Goal: Task Accomplishment & Management: Manage account settings

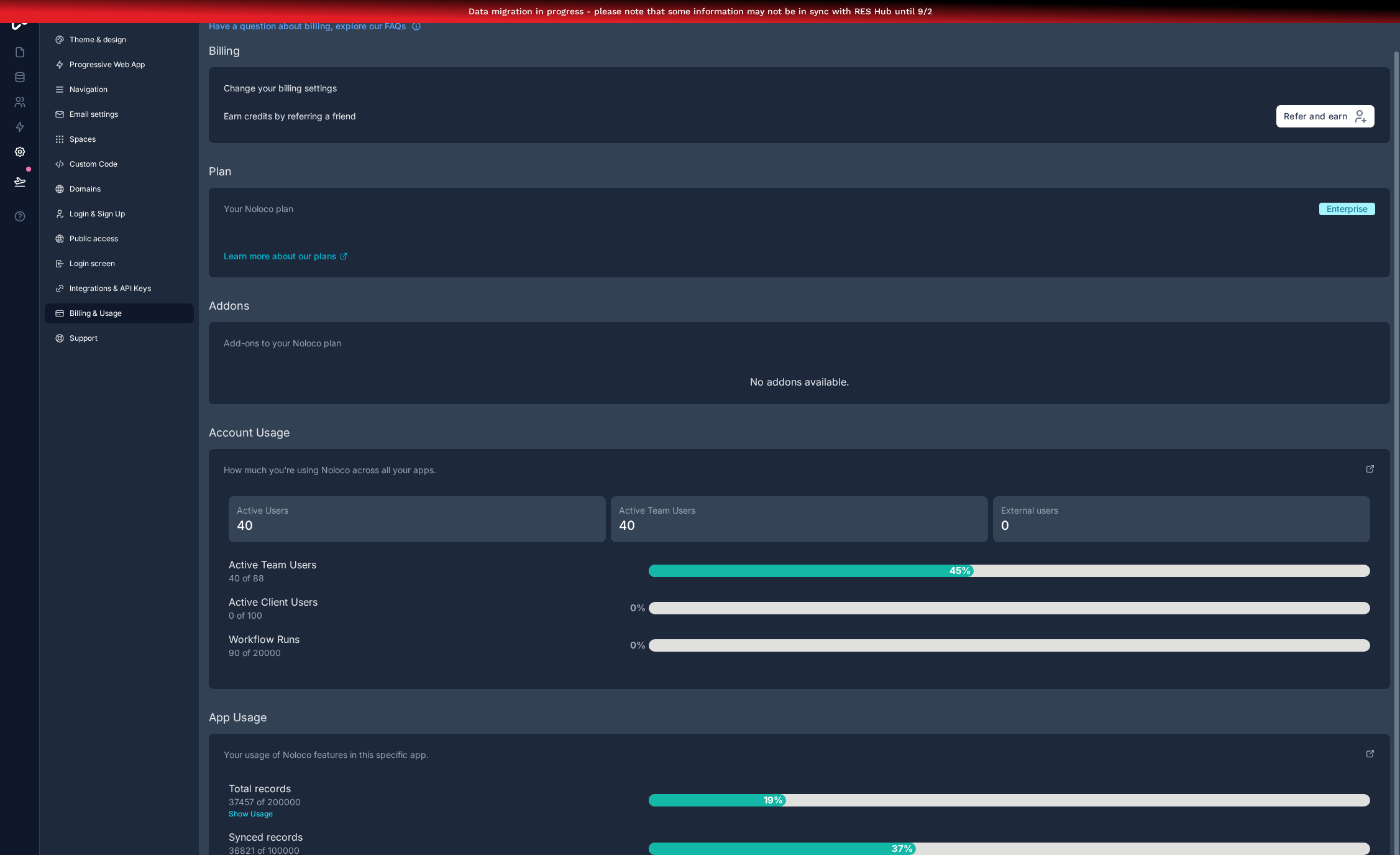
scroll to position [54, 0]
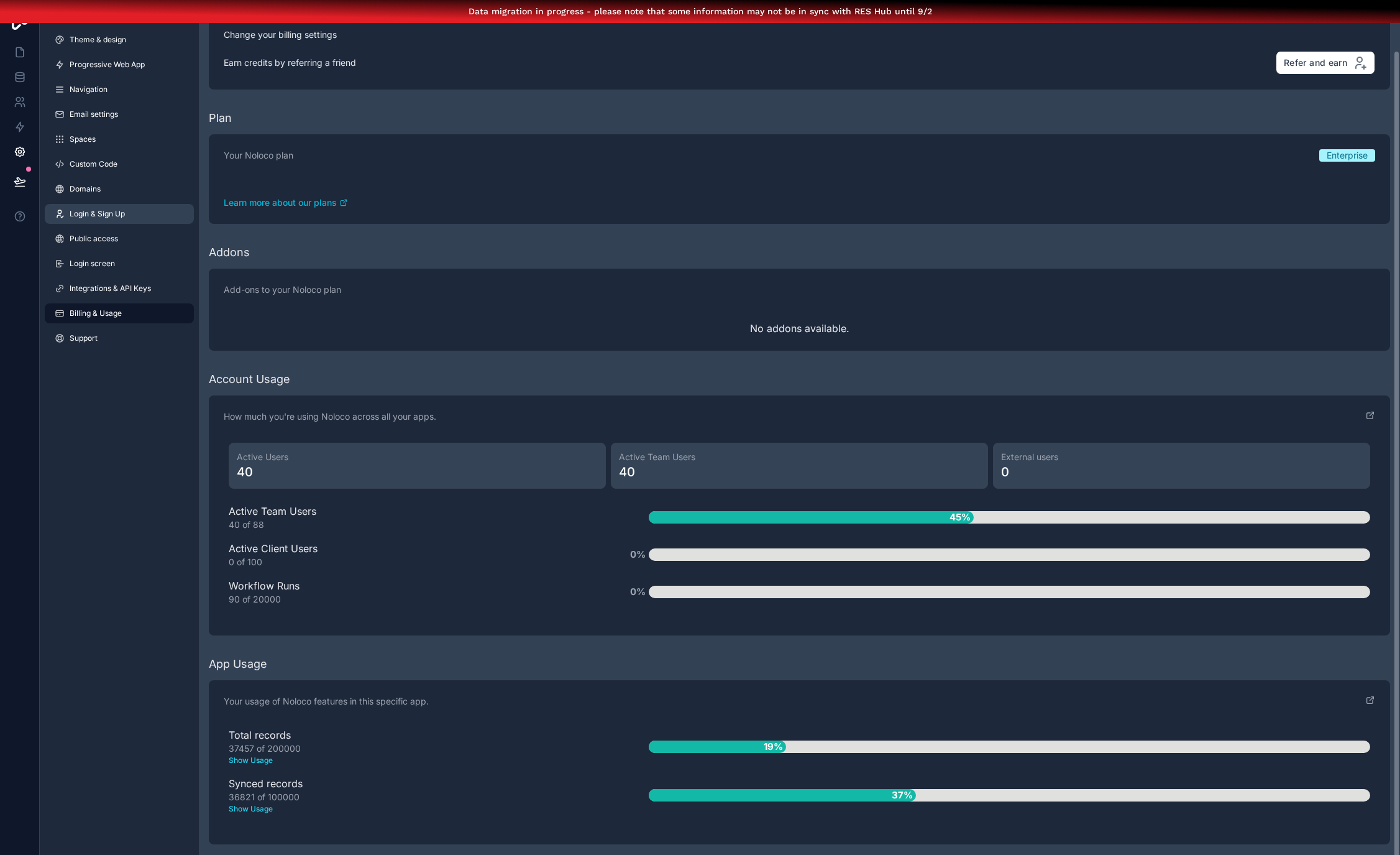
drag, startPoint x: 153, startPoint y: 432, endPoint x: 121, endPoint y: 204, distance: 230.2
click at [153, 432] on div "App settings Theme & design Progressive Web App Navigation Email settings Space…" at bounding box center [119, 427] width 159 height 855
click at [120, 510] on div "App settings Theme & design Progressive Web App Navigation Email settings Space…" at bounding box center [119, 427] width 159 height 855
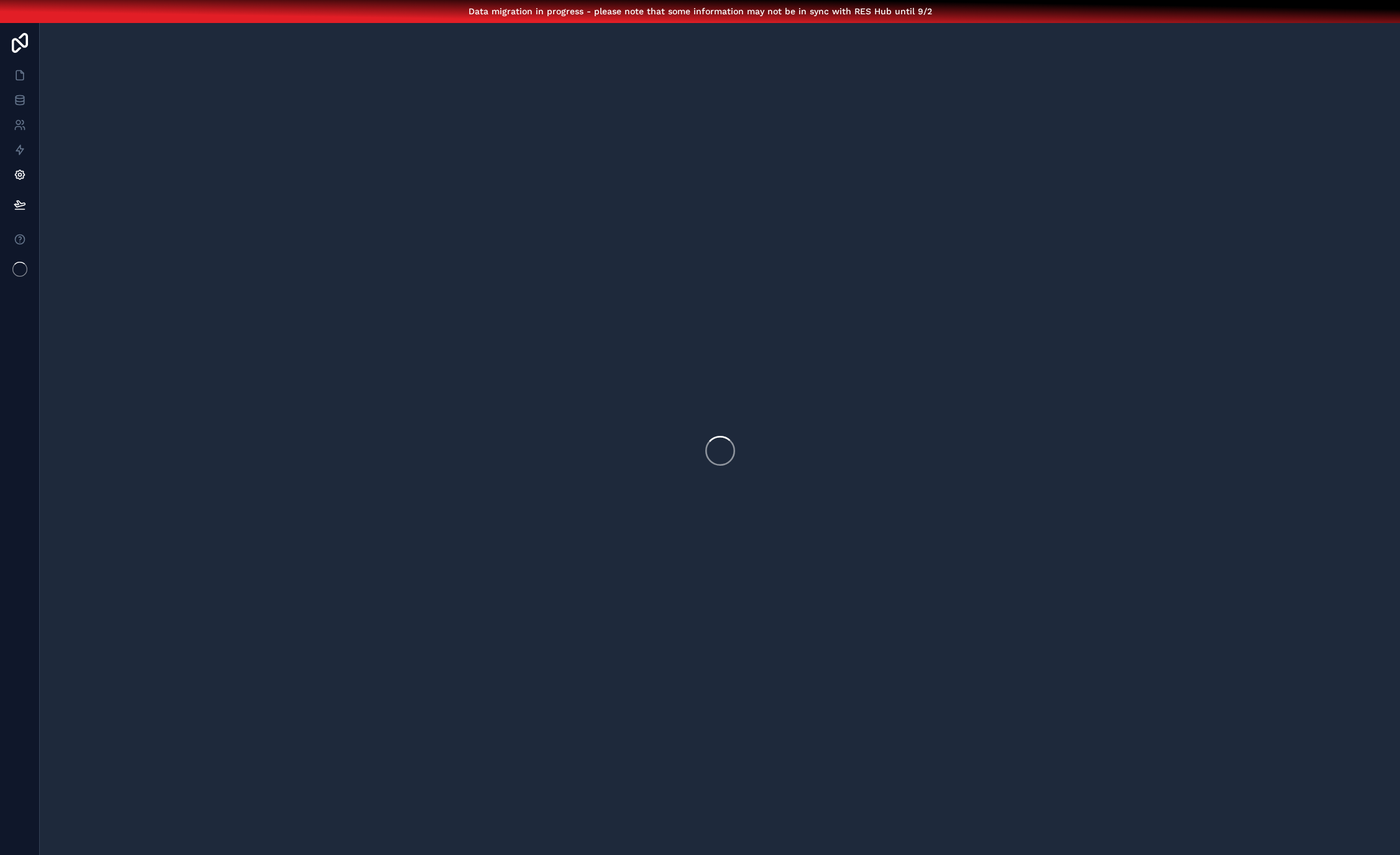
scroll to position [32, 0]
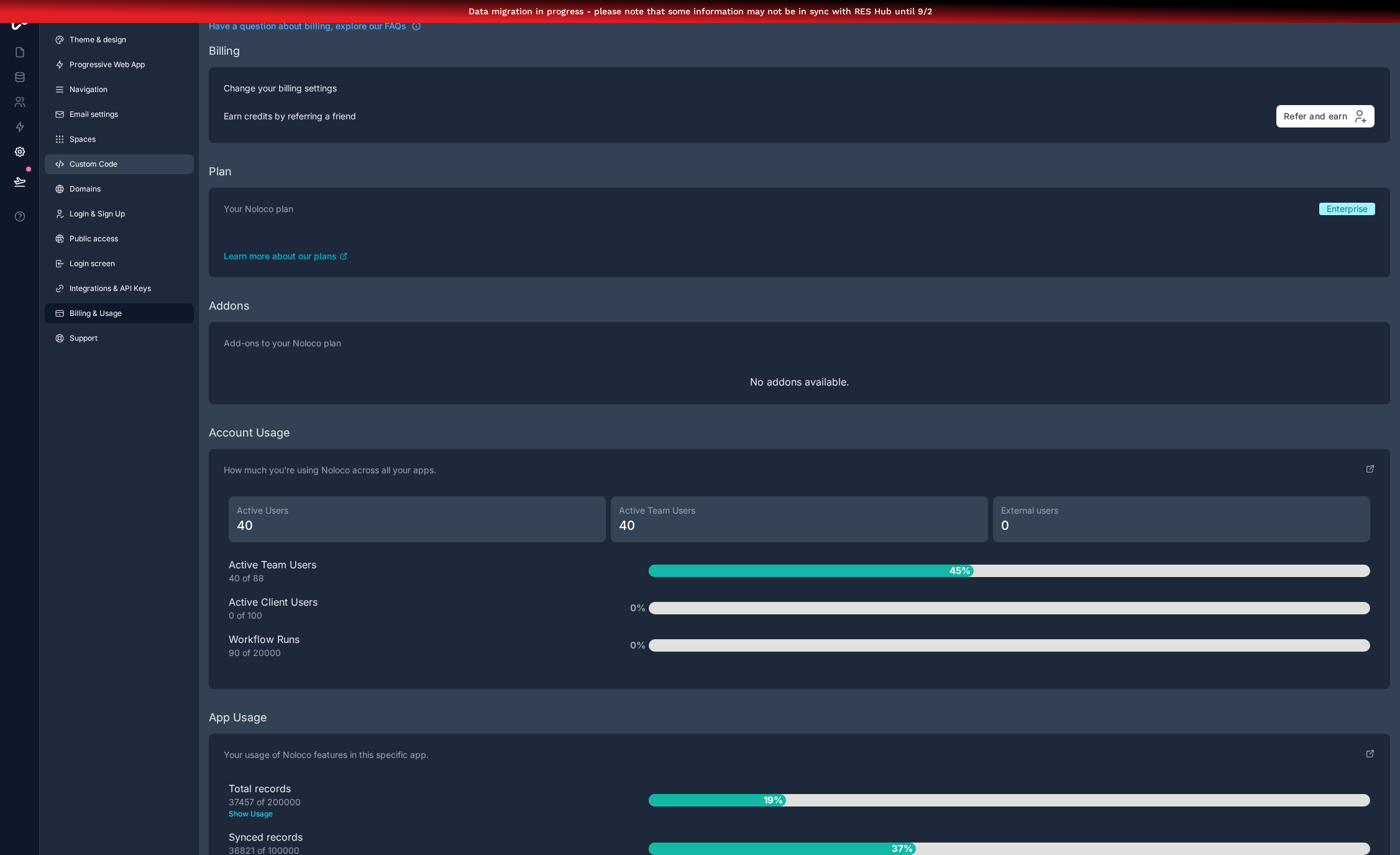
click at [102, 159] on span "Custom Code" at bounding box center [93, 164] width 48 height 10
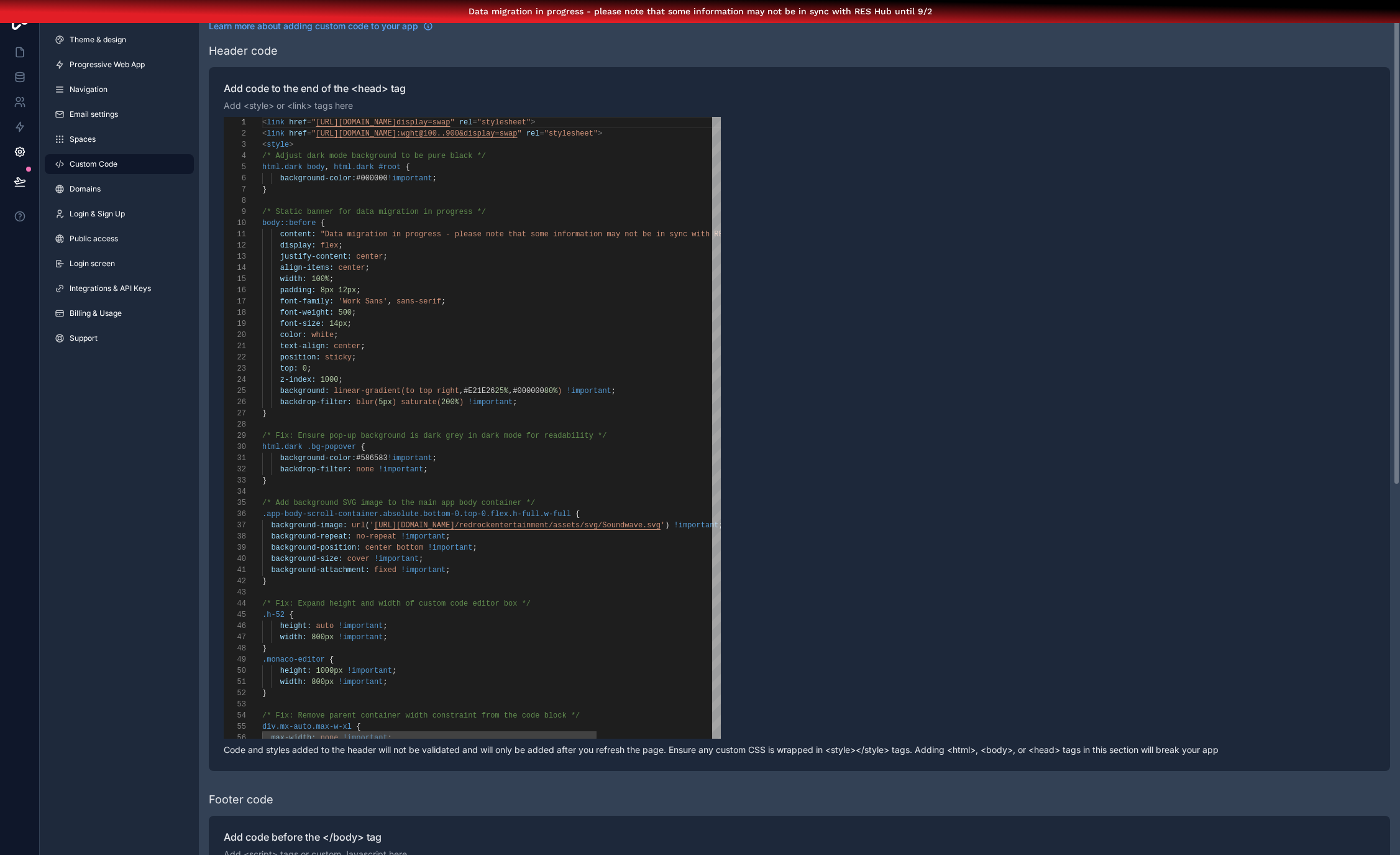
scroll to position [112, 0]
click at [368, 184] on div "}" at bounding box center [577, 189] width 629 height 11
drag, startPoint x: 492, startPoint y: 201, endPoint x: 478, endPoint y: 201, distance: 14.0
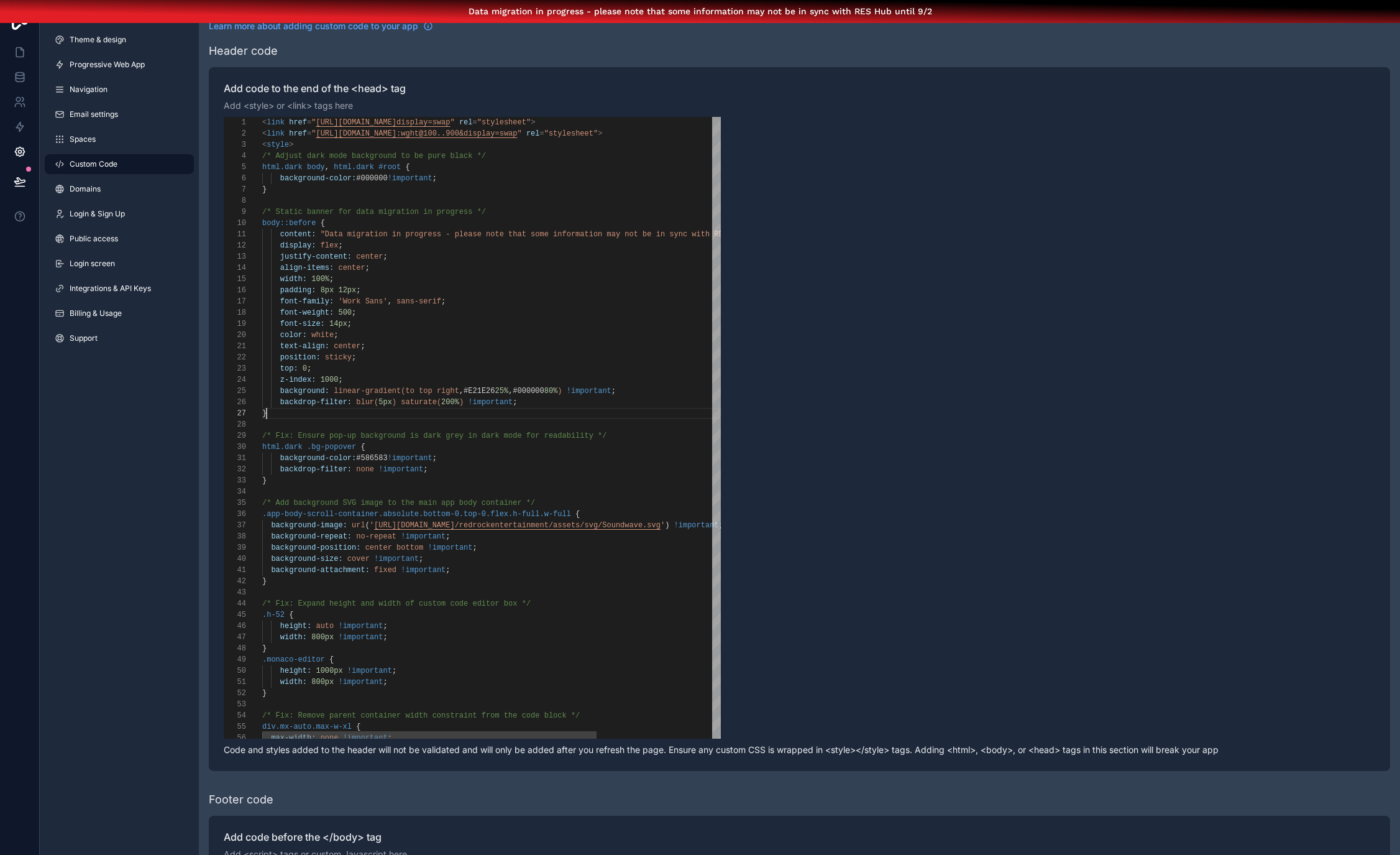
click at [298, 408] on div "}" at bounding box center [577, 413] width 629 height 11
click at [506, 207] on div "/* Static banner for data migration in progress */" at bounding box center [577, 212] width 629 height 11
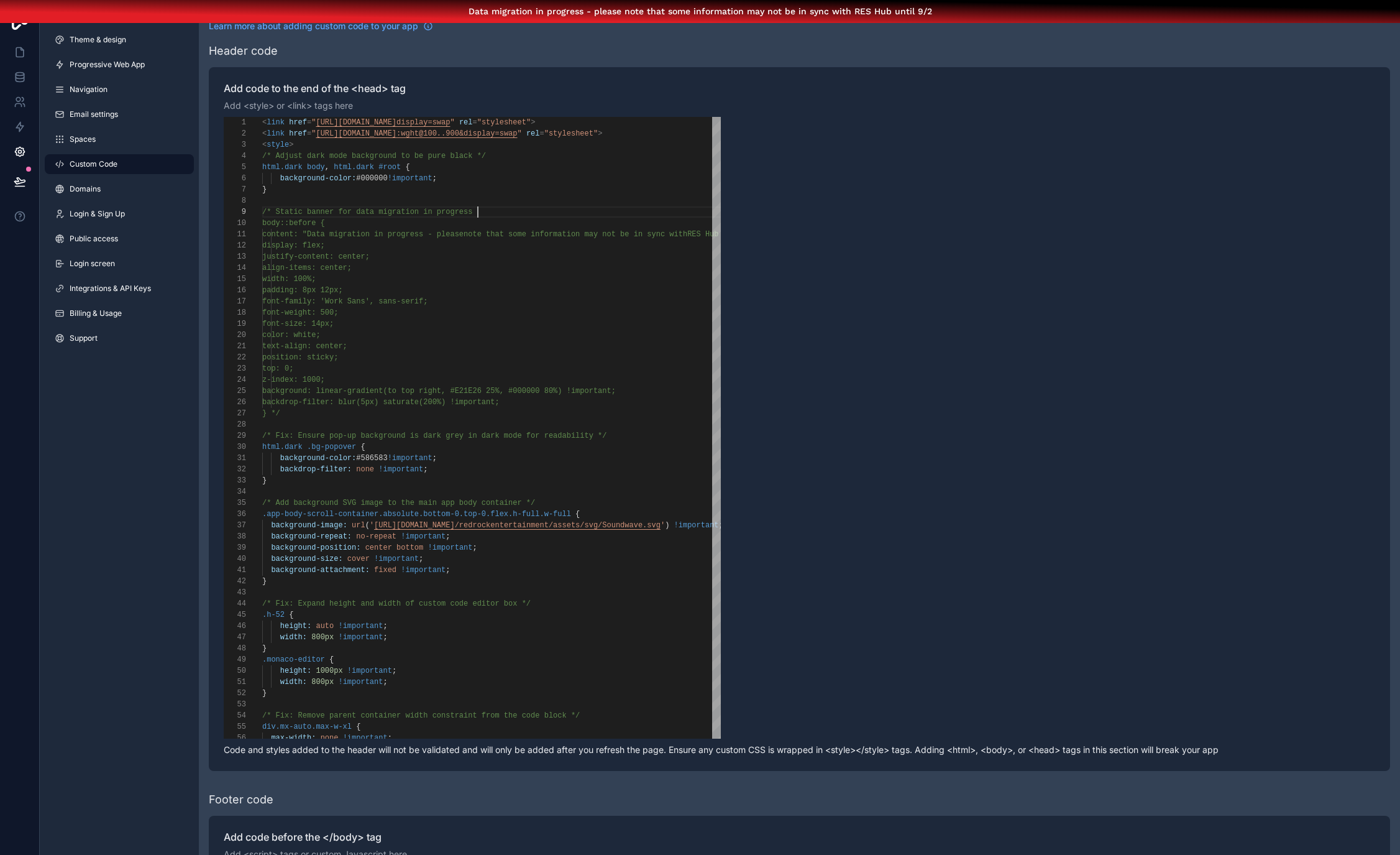
scroll to position [89, 211]
type textarea "**********"
drag, startPoint x: 810, startPoint y: 242, endPoint x: 791, endPoint y: 224, distance: 26.2
drag, startPoint x: 886, startPoint y: 230, endPoint x: 857, endPoint y: 225, distance: 29.4
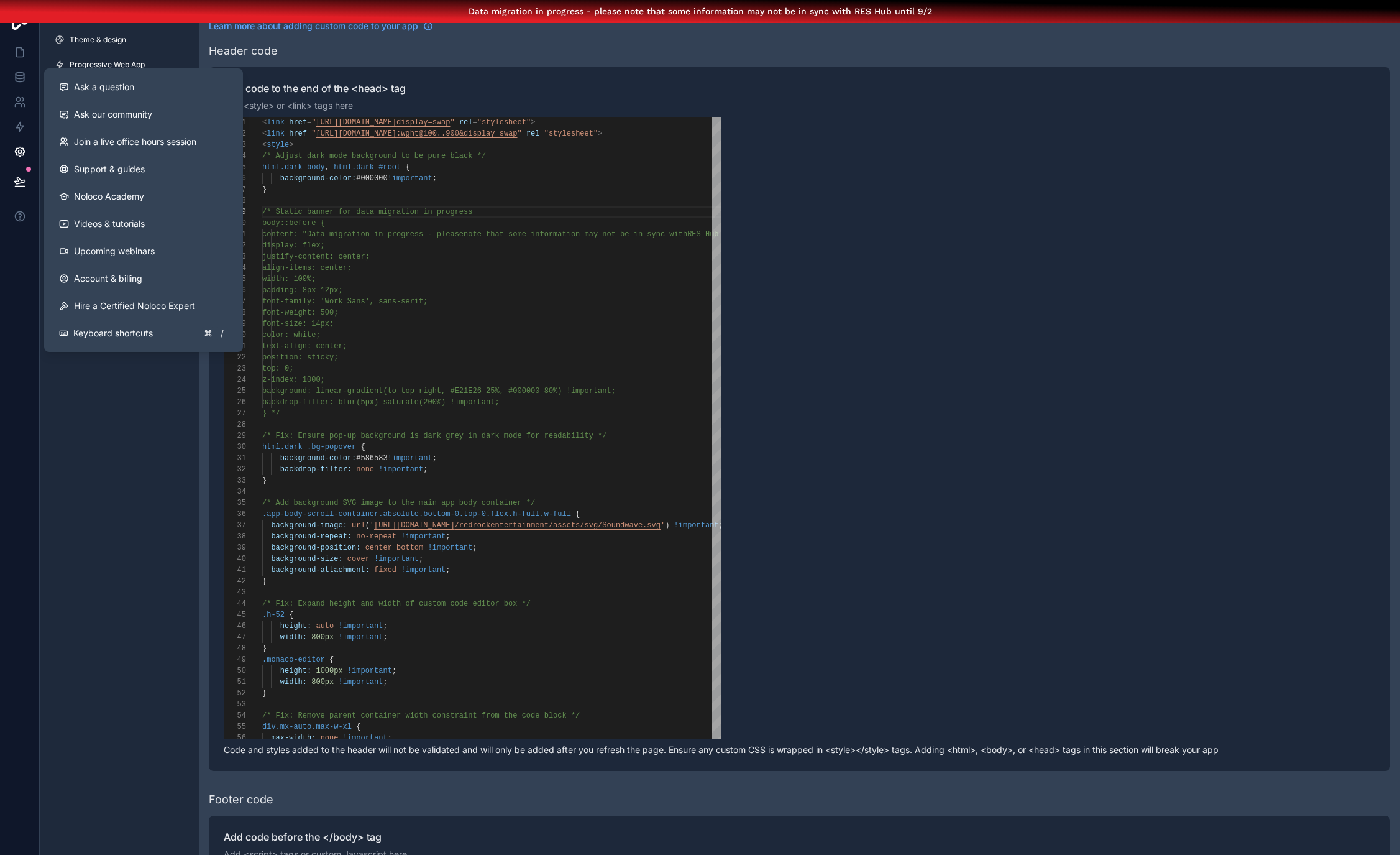
click at [106, 488] on div "App settings Theme & design Progressive Web App Navigation Email settings Space…" at bounding box center [119, 427] width 159 height 855
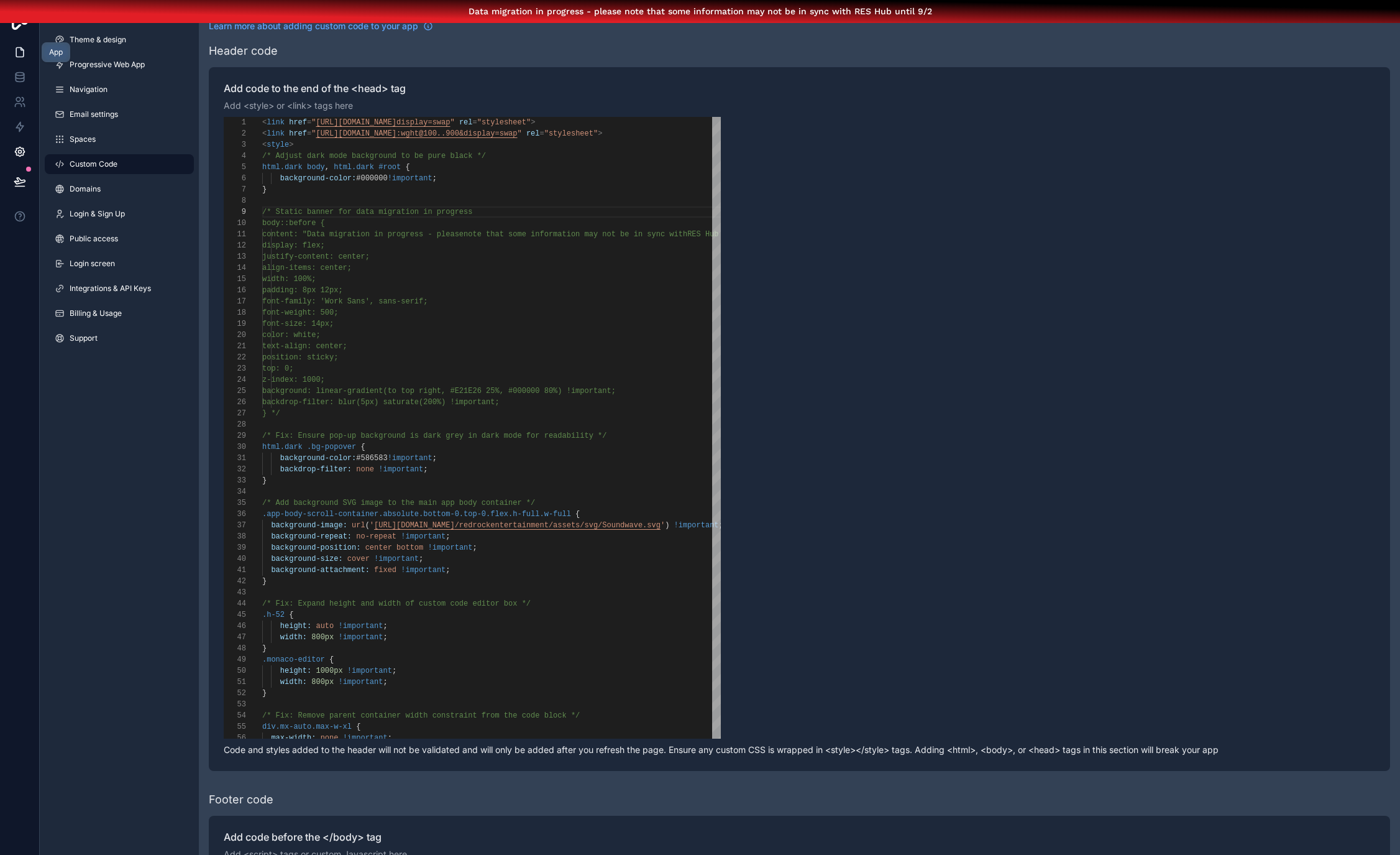
click at [24, 46] on icon at bounding box center [20, 52] width 13 height 13
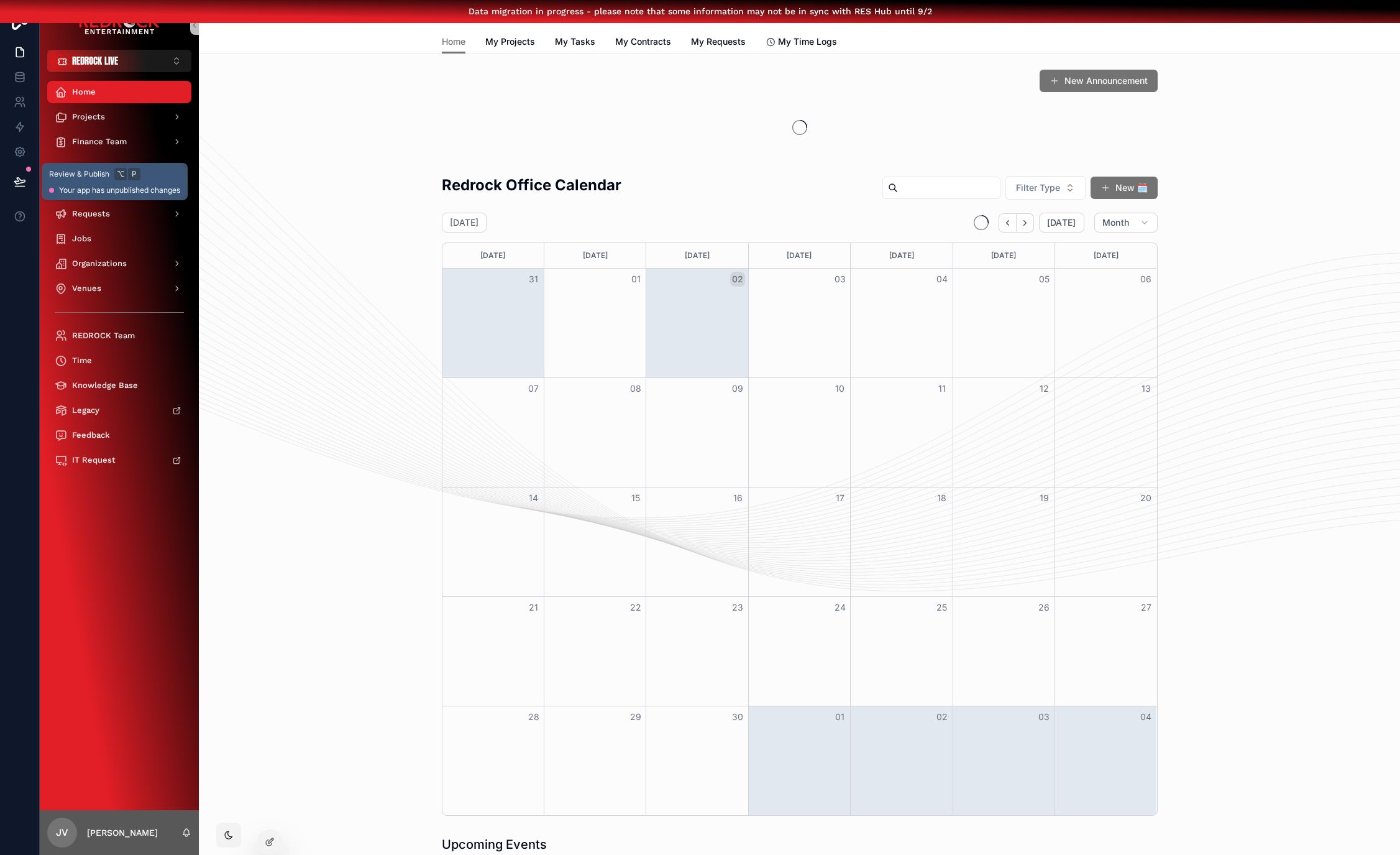
click at [18, 187] on icon at bounding box center [20, 187] width 9 height 0
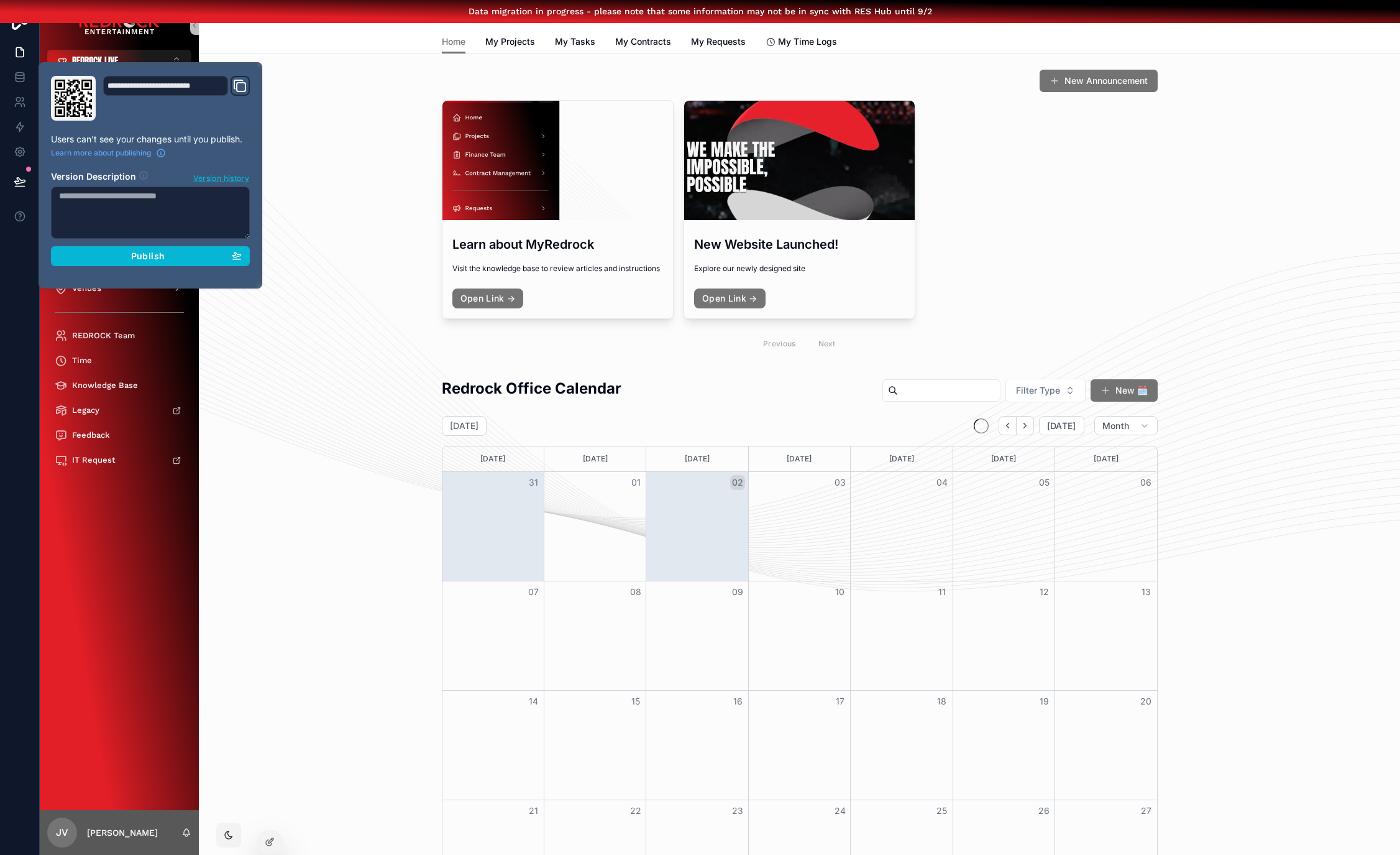
click at [258, 293] on div "New Announcement Learn about MyRedrock Visit the knowledge base to review artic…" at bounding box center [799, 214] width 1181 height 299
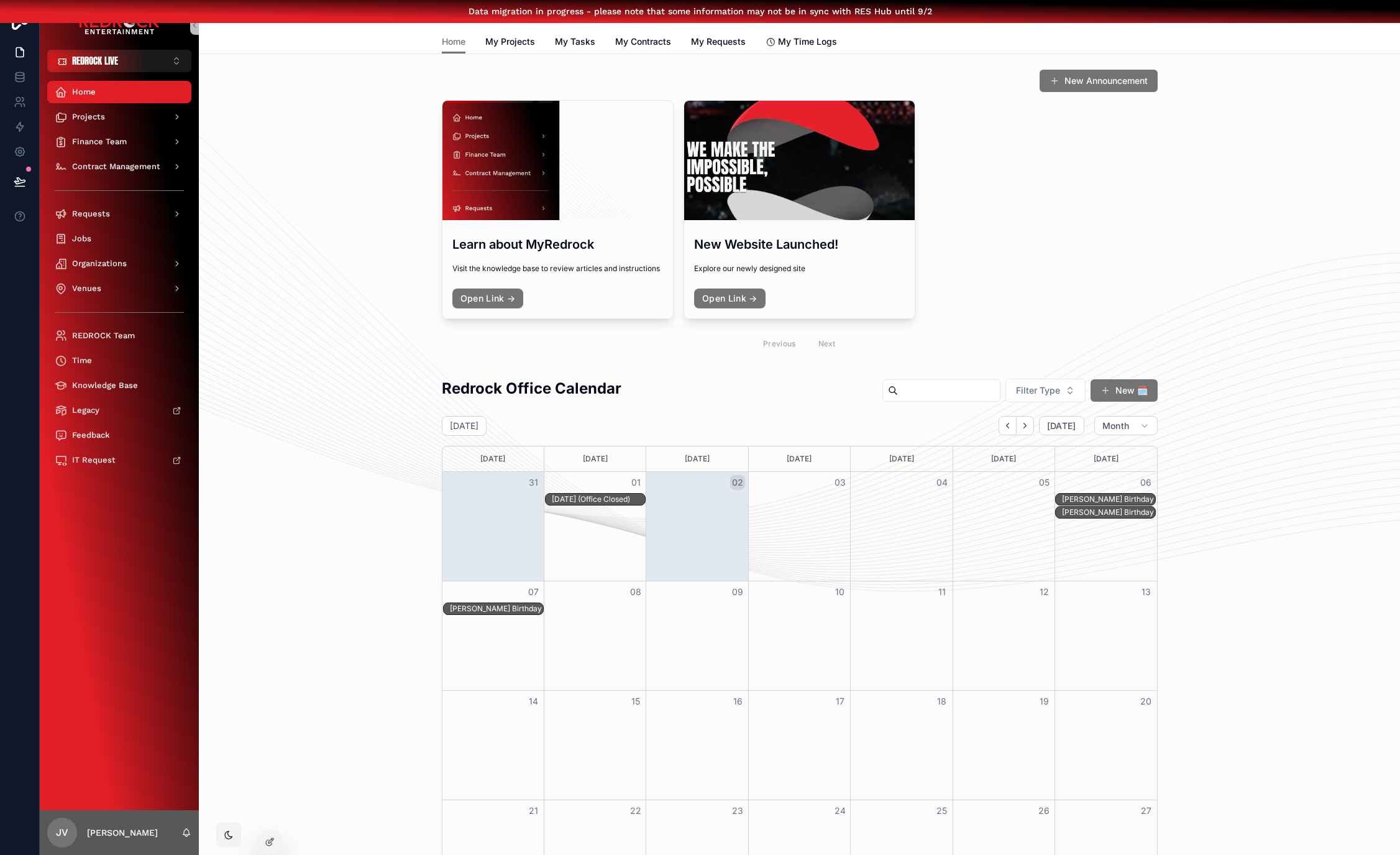
click at [281, 257] on div "New Announcement Learn about MyRedrock Visit the knowledge base to review artic…" at bounding box center [799, 214] width 1181 height 299
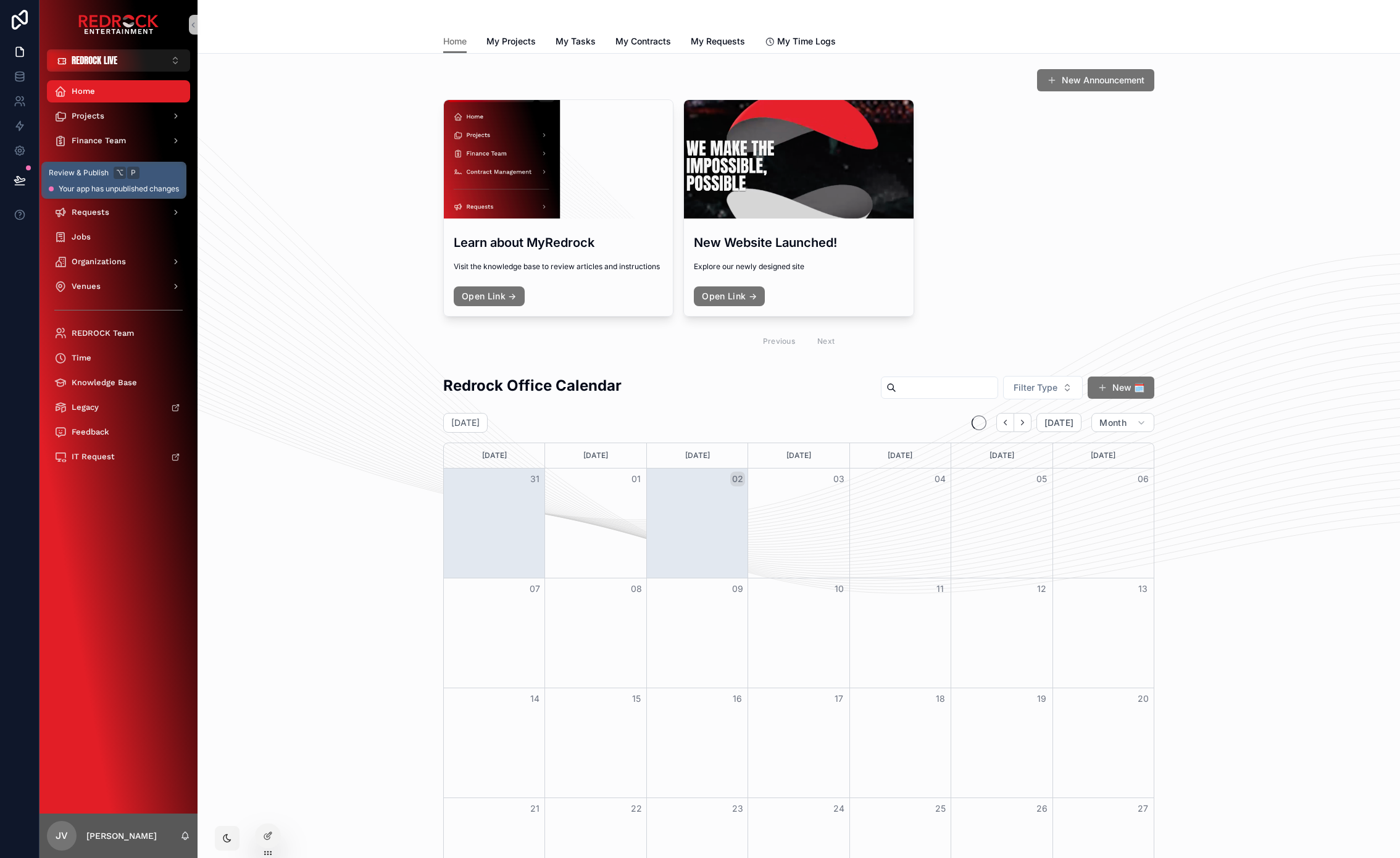
click at [25, 184] on button at bounding box center [19, 180] width 27 height 35
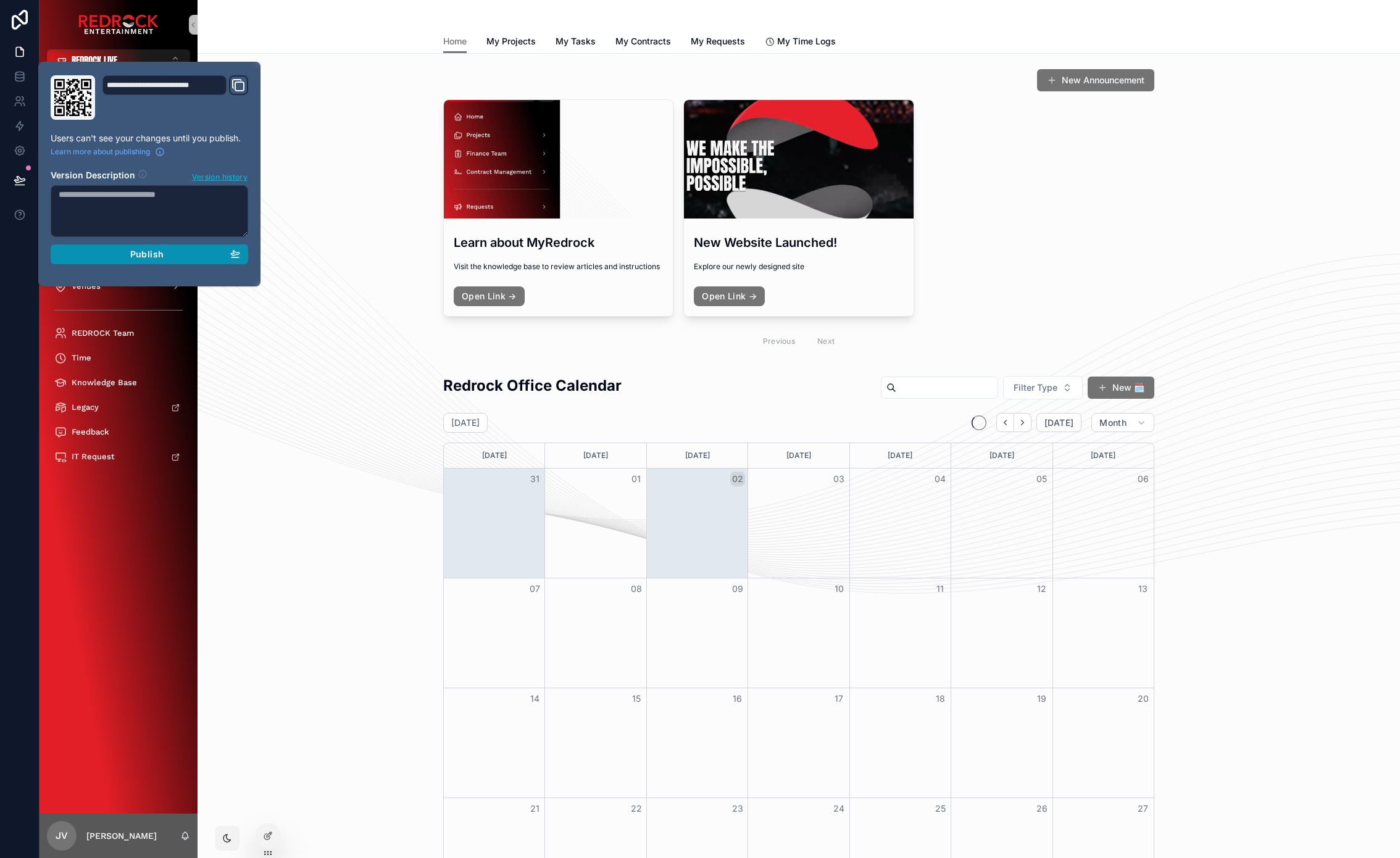
click at [170, 256] on div "Publish" at bounding box center [149, 254] width 181 height 11
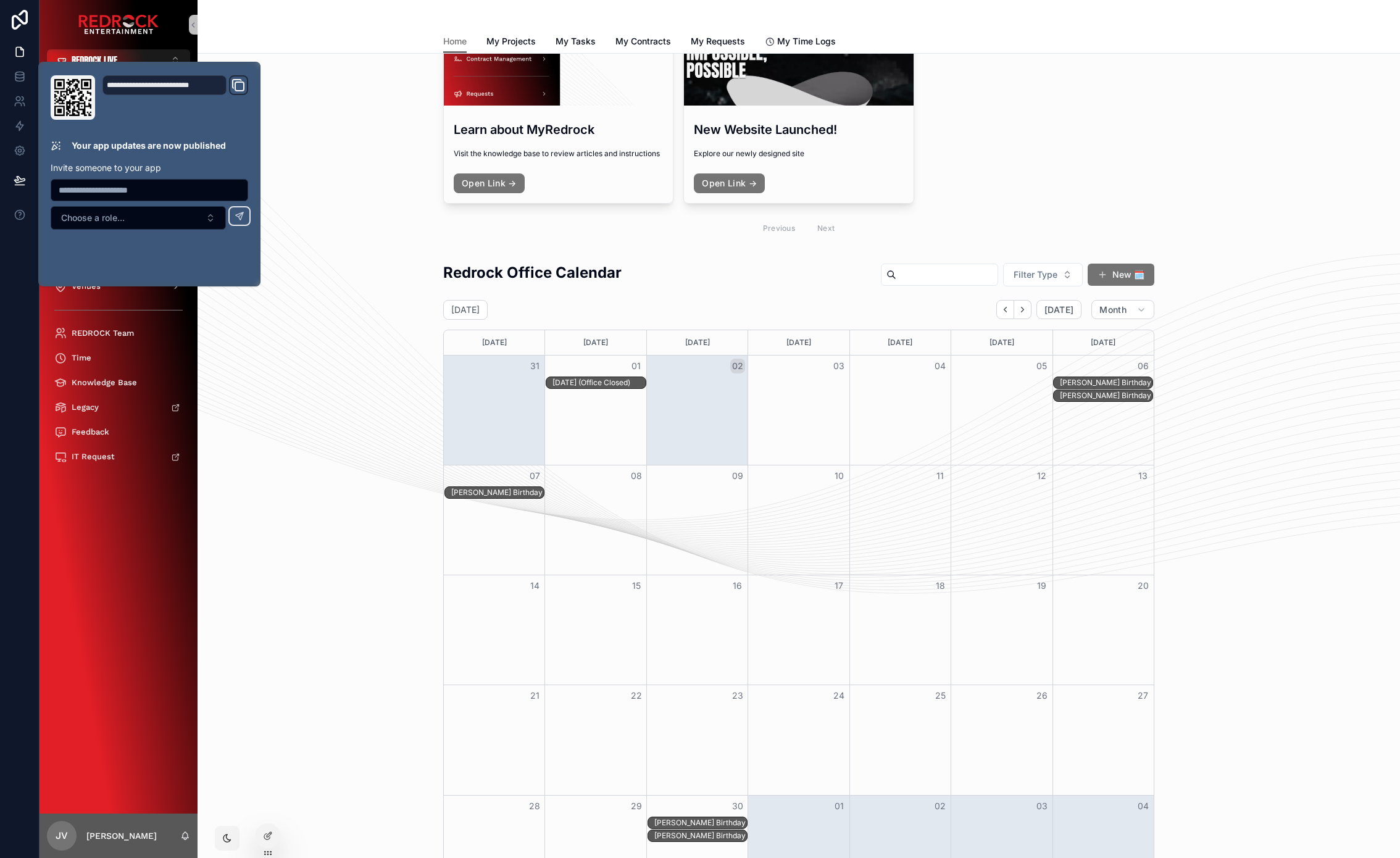
scroll to position [199, 0]
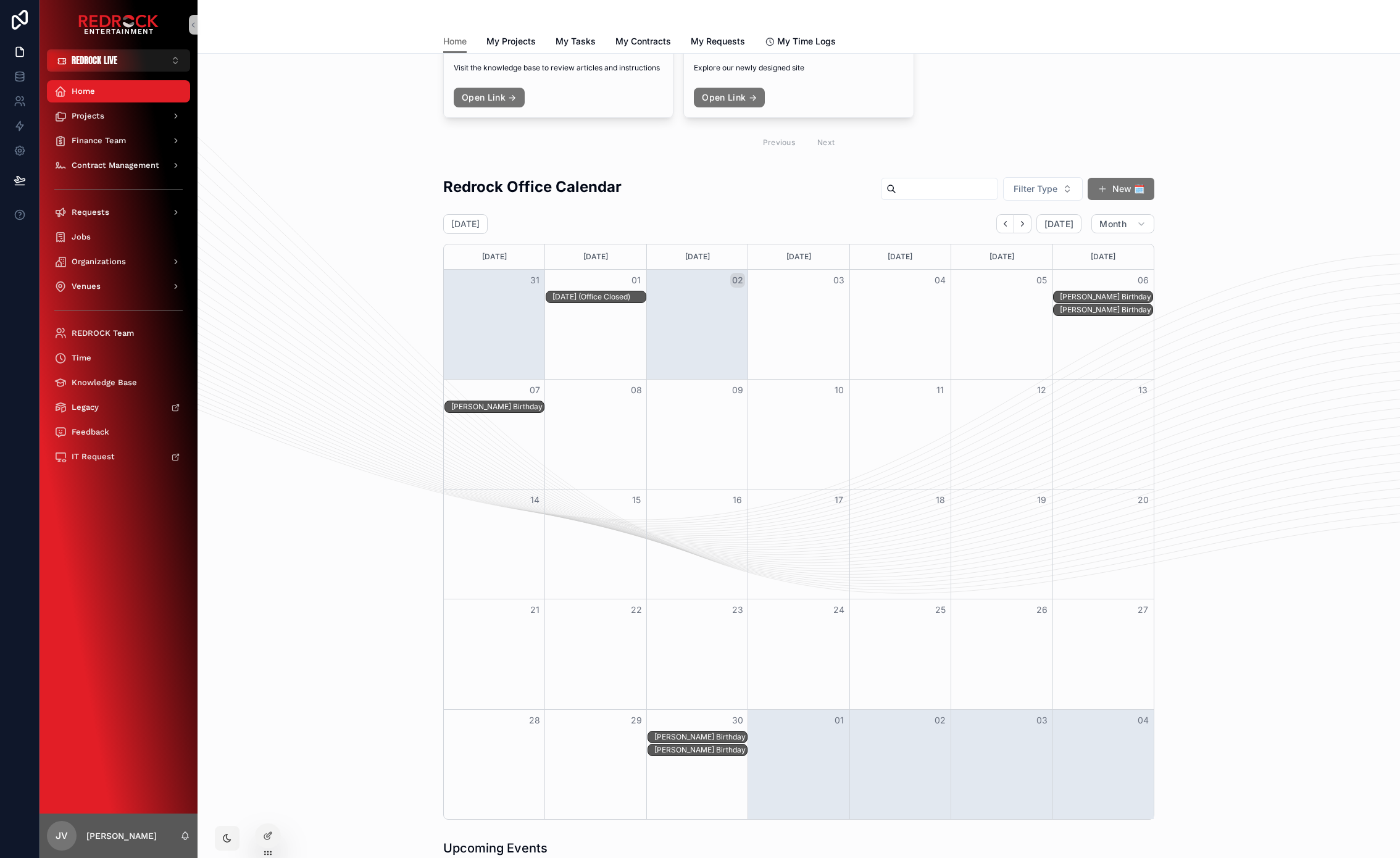
drag, startPoint x: 321, startPoint y: 428, endPoint x: 287, endPoint y: 398, distance: 45.3
drag, startPoint x: 285, startPoint y: 394, endPoint x: 274, endPoint y: 371, distance: 25.5
drag, startPoint x: 272, startPoint y: 399, endPoint x: 254, endPoint y: 387, distance: 21.6
